Goal: Task Accomplishment & Management: Use online tool/utility

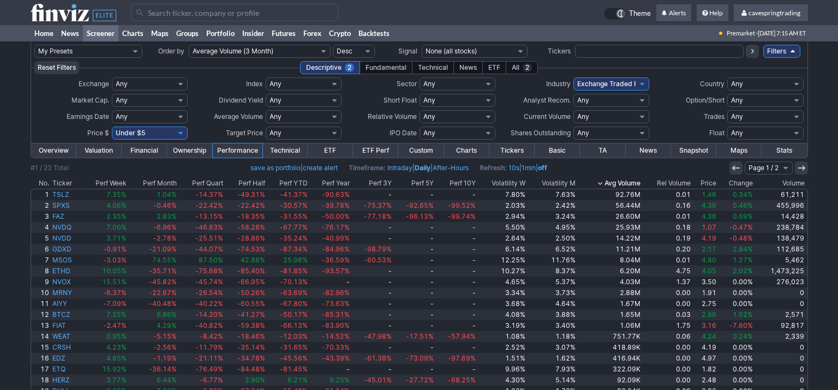
click at [784, 55] on link "Filters" at bounding box center [781, 51] width 37 height 13
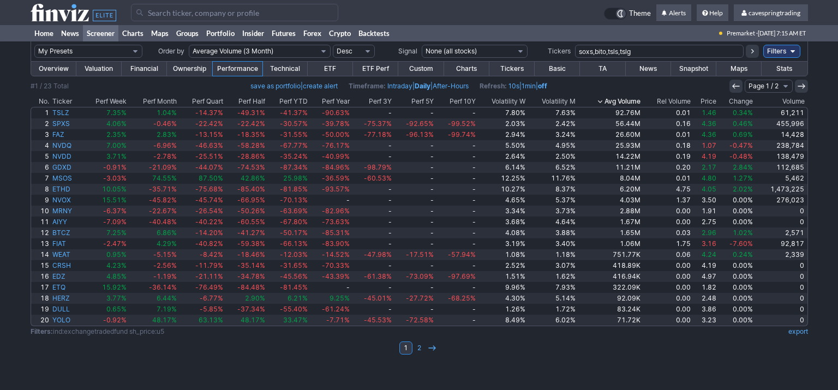
type input "soxs,bito,tsls,tslg"
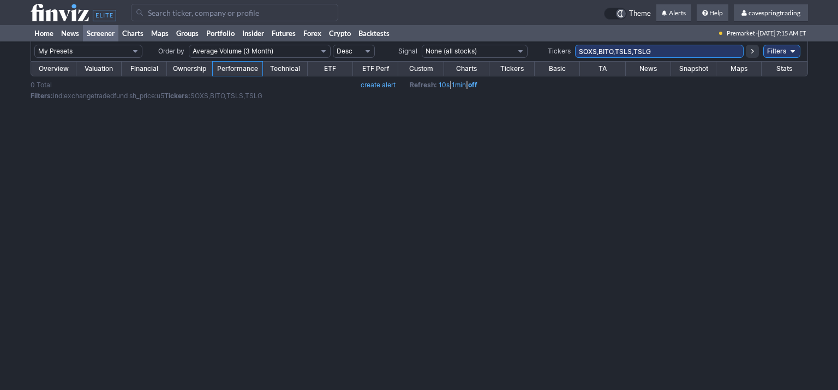
click at [51, 64] on link "Overview" at bounding box center [53, 69] width 45 height 14
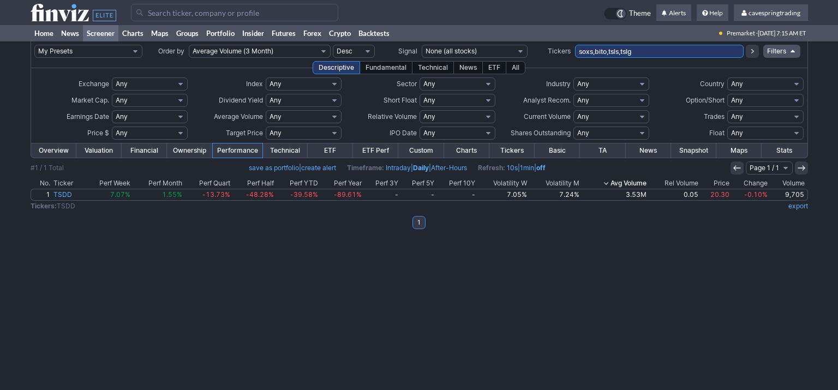
type input "soxs,bito,tsls,tslg"
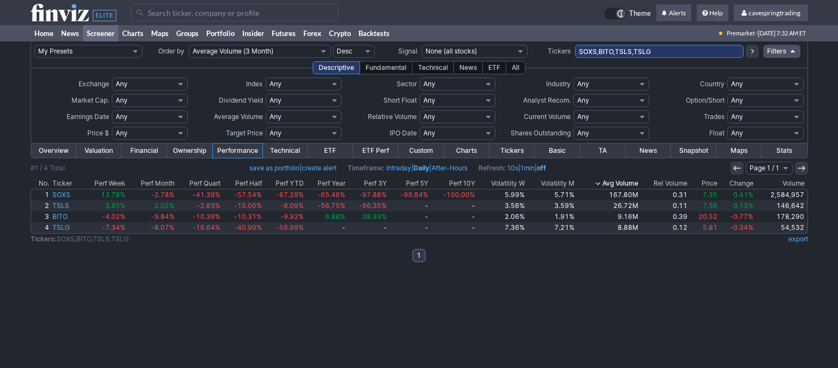
drag, startPoint x: 658, startPoint y: 47, endPoint x: 370, endPoint y: 25, distance: 288.8
click at [575, 45] on input "SOXS,BITO,TSLS,TSLG" at bounding box center [659, 51] width 169 height 13
paste input "AAL,ACHR,AES,AGNC,AMC,APA,ARCC,ARRY,AVTR,BAC,BND,CAG,CCCS,CDE,CLSK,CMG,COMP,CON…"
type input "AAL,ACHR,AES,AGNC,AMC,APA,ARCC,ARRY,AVTR,BAC,BND,CAG,CCCS,CDE,CLSK,CMG,COMP,CON…"
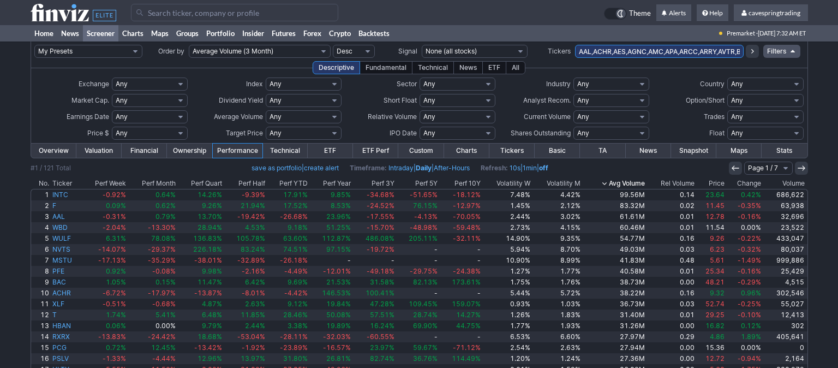
click at [112, 127] on select "Any Under $1 Under $2 Under $3 Under $4 Under $5 Under $7 Under $10 Under $15 U…" at bounding box center [150, 133] width 76 height 13
select select "o10"
click option "Over $10" at bounding box center [0, 0] width 0 height 0
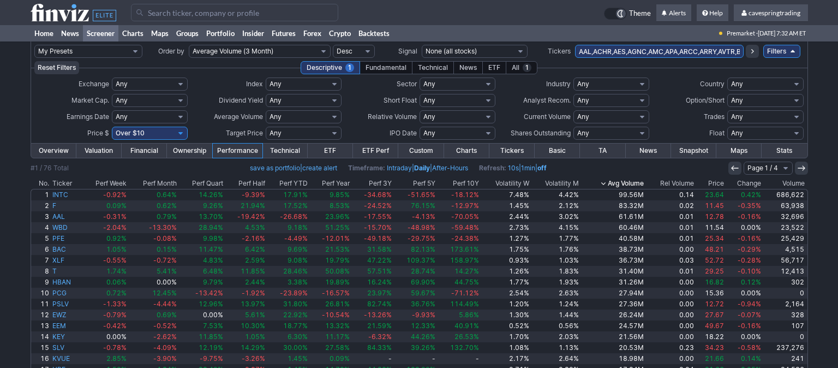
click at [573, 77] on select "Any Stocks only (ex-Funds) Exchange Traded Fund Advertising Agencies Aerospace …" at bounding box center [611, 83] width 76 height 13
select select "stocksonly"
click option "Stocks only (ex-Funds)" at bounding box center [0, 0] width 0 height 0
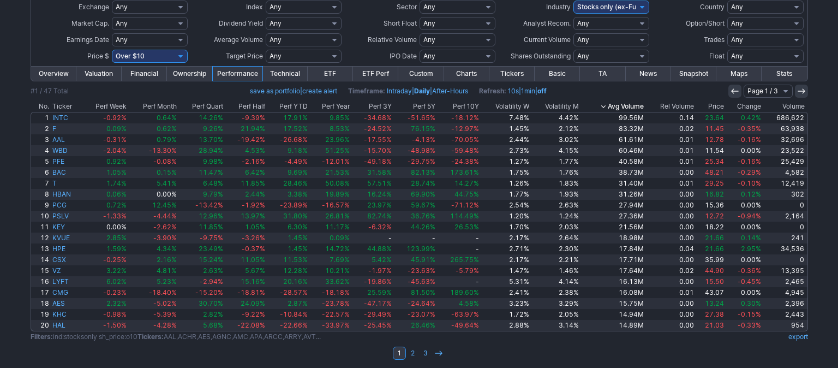
scroll to position [80, 0]
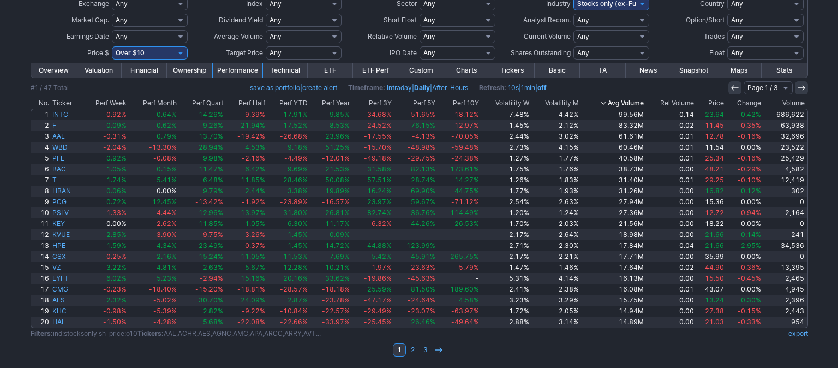
click at [635, 101] on th "Avg Volume" at bounding box center [612, 103] width 65 height 11
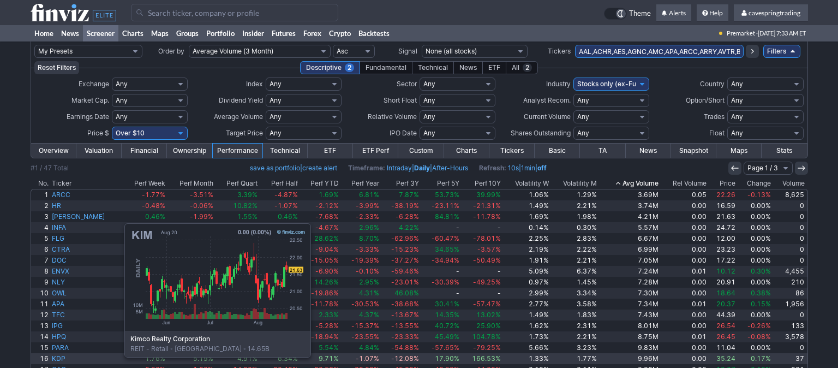
scroll to position [80, 0]
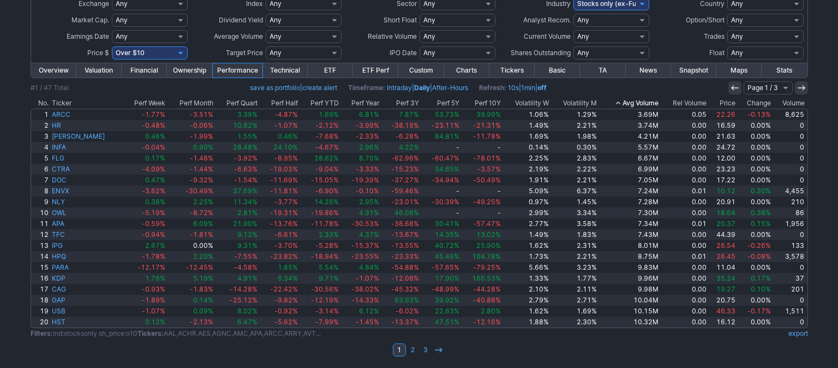
click at [798, 332] on link "export" at bounding box center [798, 333] width 20 height 8
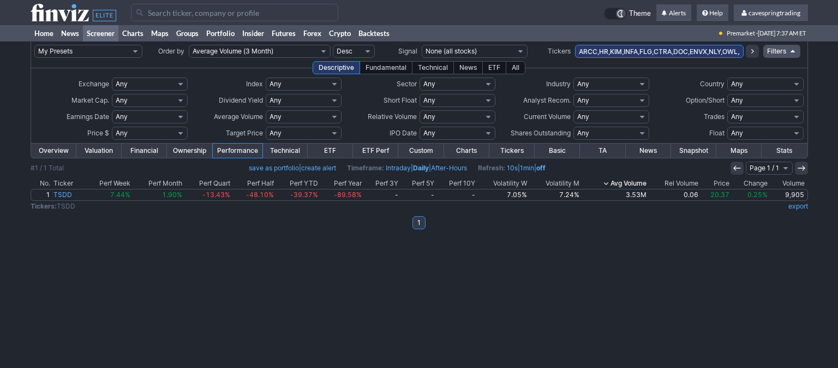
scroll to position [0, 560]
type input "ARCC,HR,KIM,INFA,FLG,CTRA,DOC,ENVX,NLY,OWL,APA,TFC,IPG,HPQ,PARA,KDP,CAG,GAP,USB…"
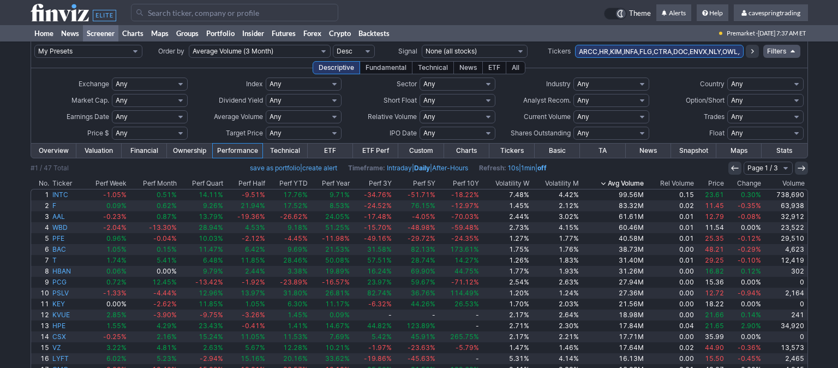
click at [721, 184] on th "Price" at bounding box center [710, 183] width 30 height 11
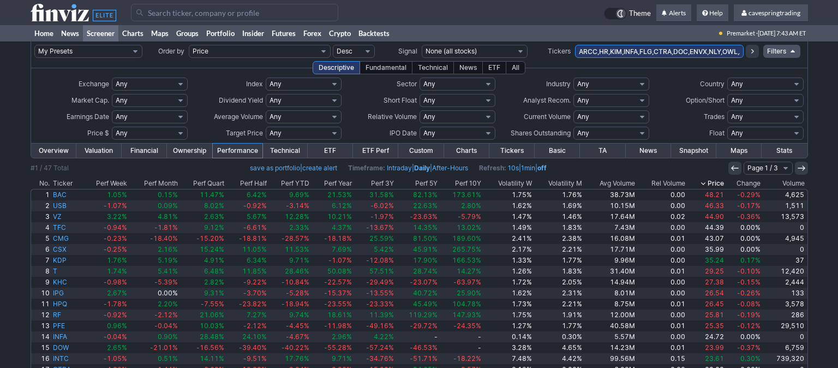
click at [651, 57] on input "ARCC,HR,KIM,INFA,FLG,CTRA,DOC,ENVX,NLY,OWL,APA,TFC,IPG,HPQ,PARA,KDP,CAG,GAP,USB…" at bounding box center [659, 51] width 169 height 13
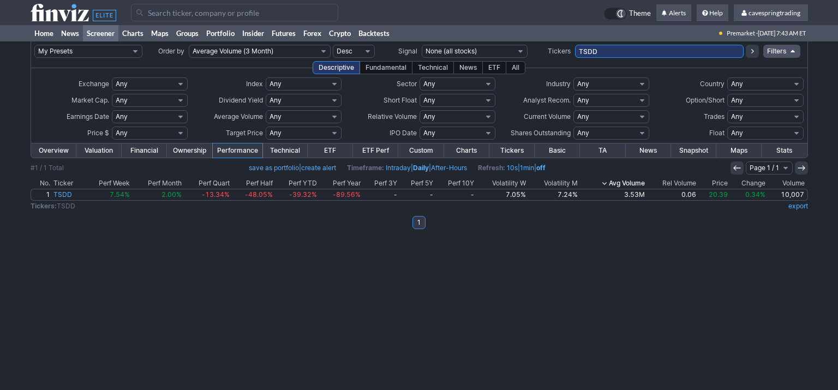
drag, startPoint x: 603, startPoint y: 54, endPoint x: 409, endPoint y: 41, distance: 194.0
click at [575, 45] on input "TSDD" at bounding box center [659, 51] width 169 height 13
type input "faz,spdn,spxs,nvdd,tsls"
